Goal: Information Seeking & Learning: Learn about a topic

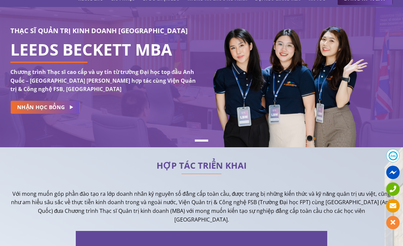
scroll to position [138, 0]
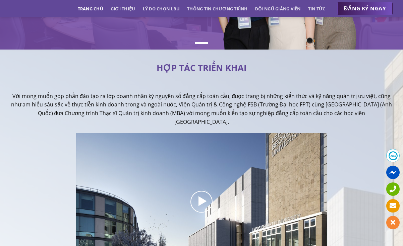
click at [122, 99] on p "Với mong muốn góp phần đào tạo ra lớp doanh nhân kỷ nguyên số đẳng cấp toàn cầu…" at bounding box center [201, 109] width 382 height 34
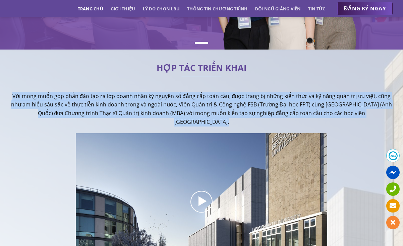
click at [122, 99] on p "Với mong muốn góp phần đào tạo ra lớp doanh nhân kỷ nguyên số đẳng cấp toàn cầu…" at bounding box center [201, 109] width 382 height 34
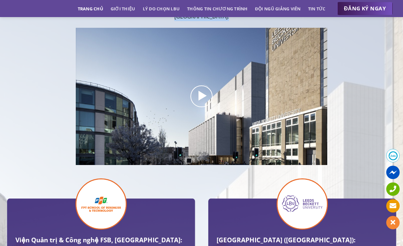
scroll to position [245, 0]
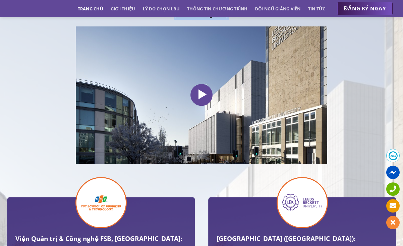
click at [204, 92] on icon at bounding box center [201, 95] width 13 height 16
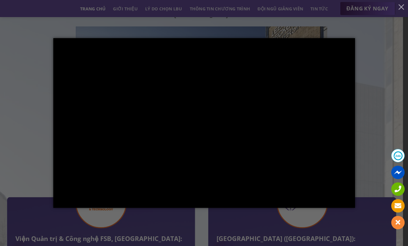
click at [373, 142] on div at bounding box center [204, 123] width 408 height 246
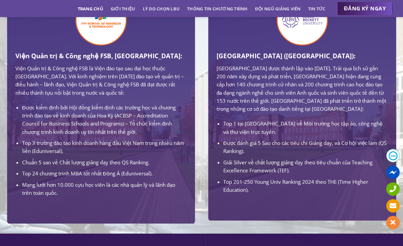
scroll to position [419, 0]
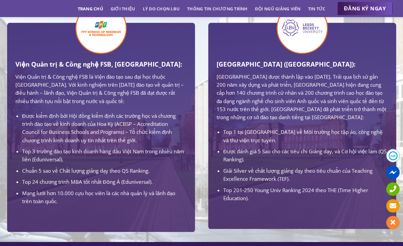
click at [104, 81] on p "Viện Quản trị & Công nghệ FSB là Viện đào tạo sau đại học thuộc [GEOGRAPHIC_DAT…" at bounding box center [100, 89] width 171 height 32
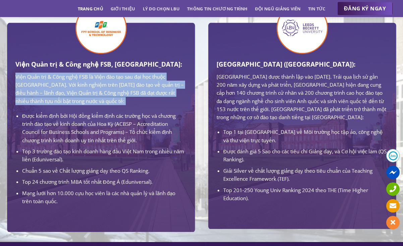
click at [104, 81] on p "Viện Quản trị & Công nghệ FSB là Viện đào tạo sau đại học thuộc [GEOGRAPHIC_DAT…" at bounding box center [100, 89] width 171 height 32
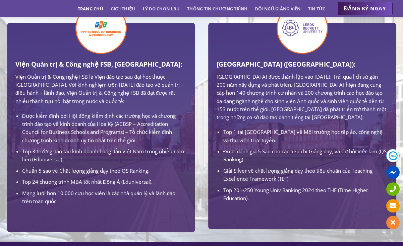
click at [111, 122] on li "Được kiểm định bởi Hội đồng kiểm định các trường học và chương trình đào tạo về…" at bounding box center [104, 128] width 164 height 32
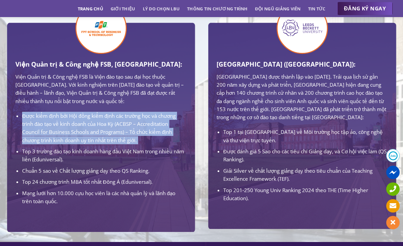
click at [111, 122] on li "Được kiểm định bởi Hội đồng kiểm định các trường học và chương trình đào tạo về…" at bounding box center [104, 128] width 164 height 32
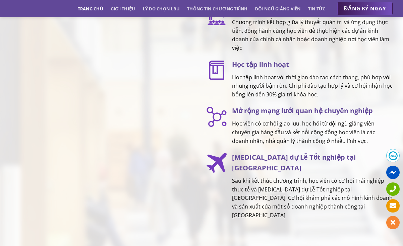
scroll to position [1008, 0]
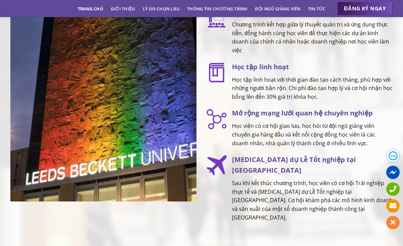
click at [268, 87] on p "Học tập linh hoạt với thời gian đào tạo cách tháng, phù hợp với những người bận…" at bounding box center [312, 89] width 160 height 26
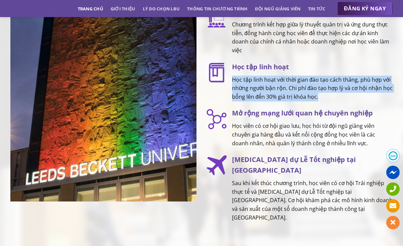
click at [268, 87] on p "Học tập linh hoạt với thời gian đào tạo cách tháng, phù hợp với những người bận…" at bounding box center [312, 89] width 160 height 26
click at [275, 88] on p "Học tập linh hoạt với thời gian đào tạo cách tháng, phù hợp với những người bận…" at bounding box center [312, 89] width 160 height 26
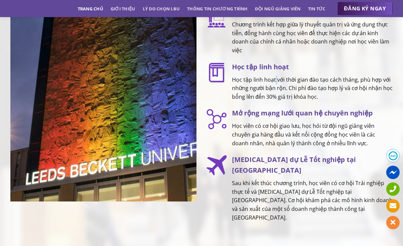
click at [275, 88] on p "Học tập linh hoạt với thời gian đào tạo cách tháng, phù hợp với những người bận…" at bounding box center [312, 89] width 160 height 26
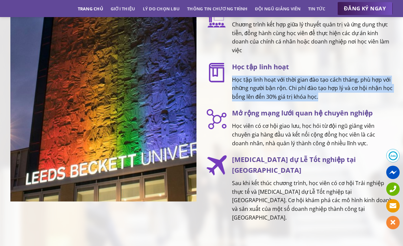
click at [275, 88] on p "Học tập linh hoạt với thời gian đào tạo cách tháng, phù hợp với những người bận…" at bounding box center [312, 89] width 160 height 26
click at [256, 93] on p "Học tập linh hoạt với thời gian đào tạo cách tháng, phù hợp với những người bận…" at bounding box center [312, 89] width 160 height 26
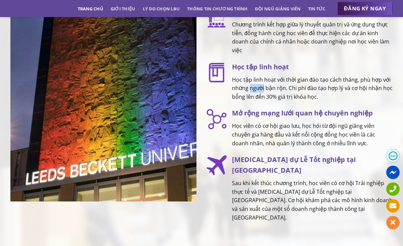
click at [256, 93] on p "Học tập linh hoạt với thời gian đào tạo cách tháng, phù hợp với những người bận…" at bounding box center [312, 89] width 160 height 26
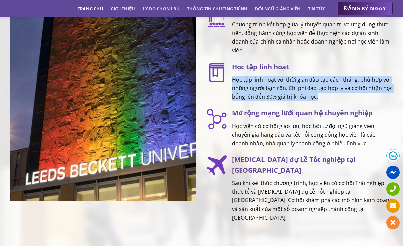
click at [256, 93] on p "Học tập linh hoạt với thời gian đào tạo cách tháng, phù hợp với những người bận…" at bounding box center [312, 89] width 160 height 26
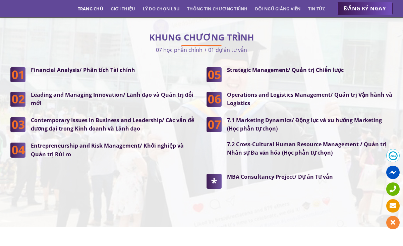
scroll to position [1725, 0]
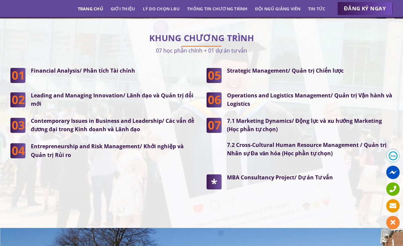
click at [88, 92] on strong "Leading and Managing Innovation/ Lãnh đạo và Quản trị đổi mới" at bounding box center [112, 100] width 162 height 16
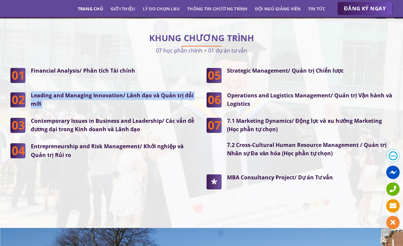
click at [88, 92] on strong "Leading and Managing Innovation/ Lãnh đạo và Quản trị đổi mới" at bounding box center [112, 100] width 162 height 16
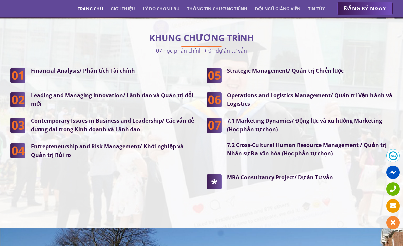
click at [99, 117] on strong "Contemporary Issues in Business and Leadership/ Các vấn đề đương đại trong Kinh…" at bounding box center [112, 125] width 163 height 16
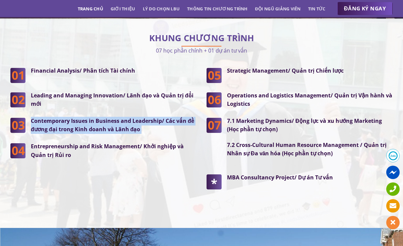
click at [99, 117] on strong "Contemporary Issues in Business and Leadership/ Các vấn đề đương đại trong Kinh…" at bounding box center [112, 125] width 163 height 16
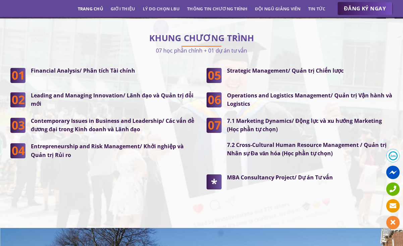
click at [106, 127] on div "Financial Analysis/ Phân tích Tài chính Leading and Managing Innovation/ Lãnh đ…" at bounding box center [103, 113] width 186 height 93
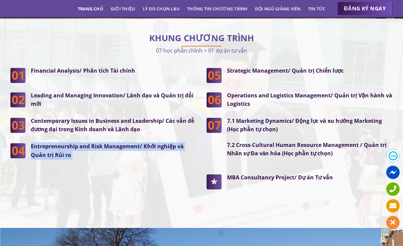
click at [106, 127] on div "Financial Analysis/ Phân tích Tài chính Leading and Managing Innovation/ Lãnh đ…" at bounding box center [103, 113] width 186 height 93
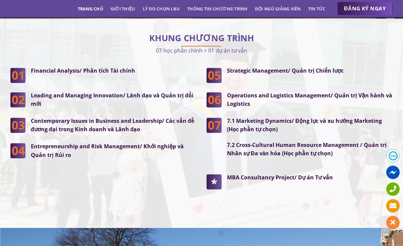
click at [278, 67] on strong "Strategic Management/ Quản trị Chiến lược" at bounding box center [285, 70] width 117 height 7
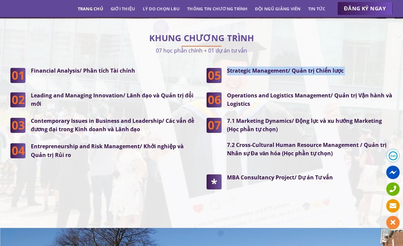
click at [278, 67] on strong "Strategic Management/ Quản trị Chiến lược" at bounding box center [285, 70] width 117 height 7
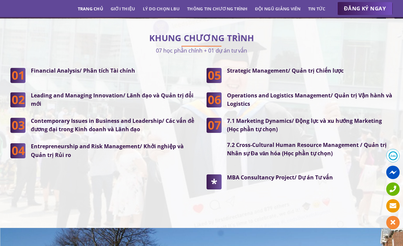
click at [271, 91] on p "Operations and Logistics Management/ Quản trị Vận hành và Logistics" at bounding box center [309, 99] width 165 height 17
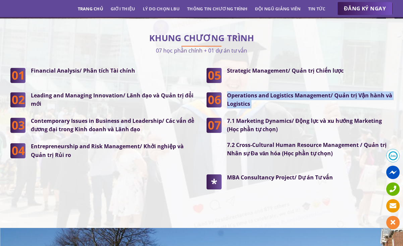
click at [271, 91] on p "Operations and Logistics Management/ Quản trị Vận hành và Logistics" at bounding box center [309, 99] width 165 height 17
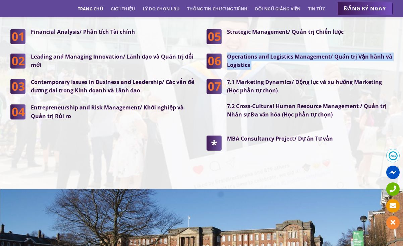
scroll to position [1763, 0]
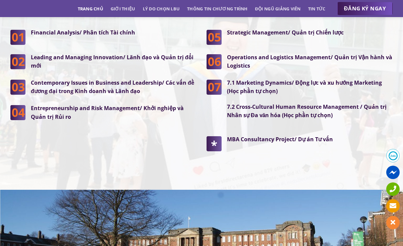
click at [257, 136] on strong "MBA Consultancy Project/ Dự án Tư vấn" at bounding box center [280, 139] width 106 height 7
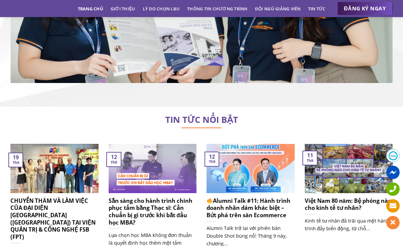
scroll to position [4144, 0]
